Goal: Navigation & Orientation: Find specific page/section

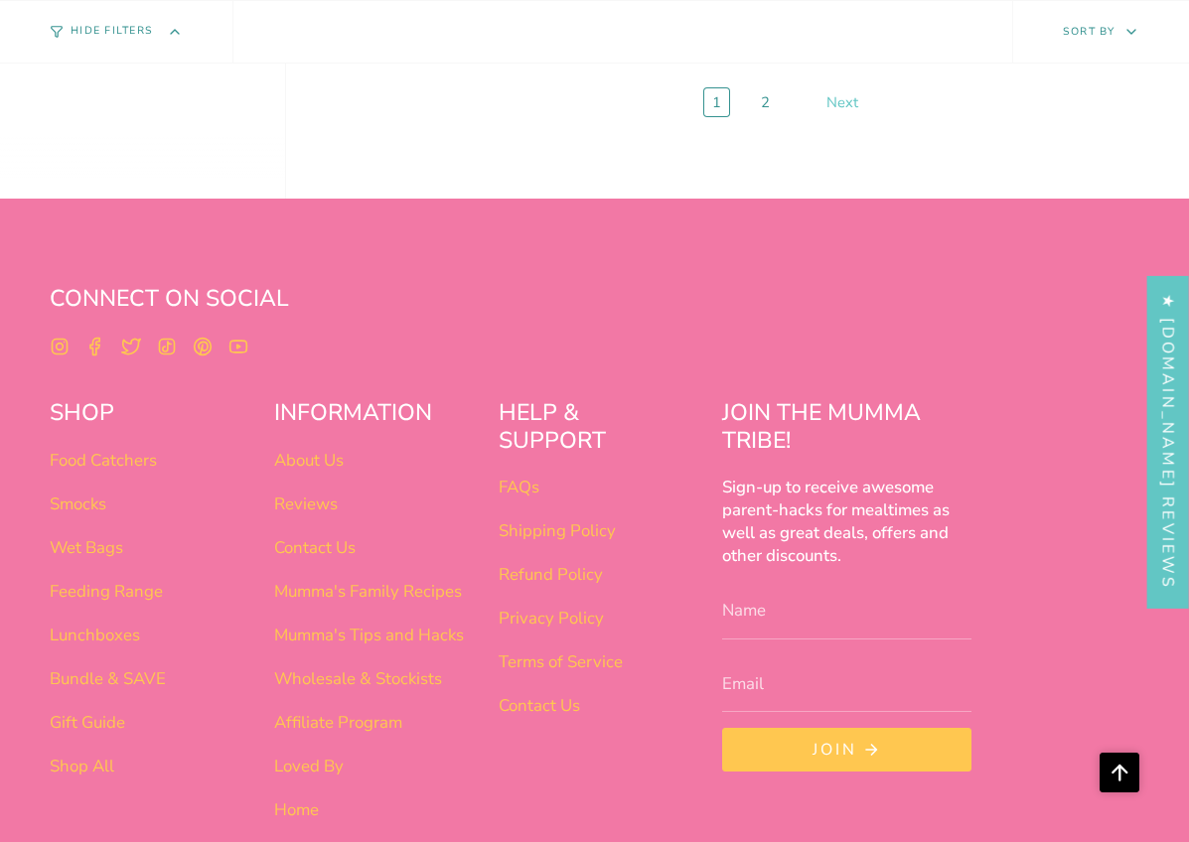
scroll to position [6983, 0]
